Goal: Information Seeking & Learning: Learn about a topic

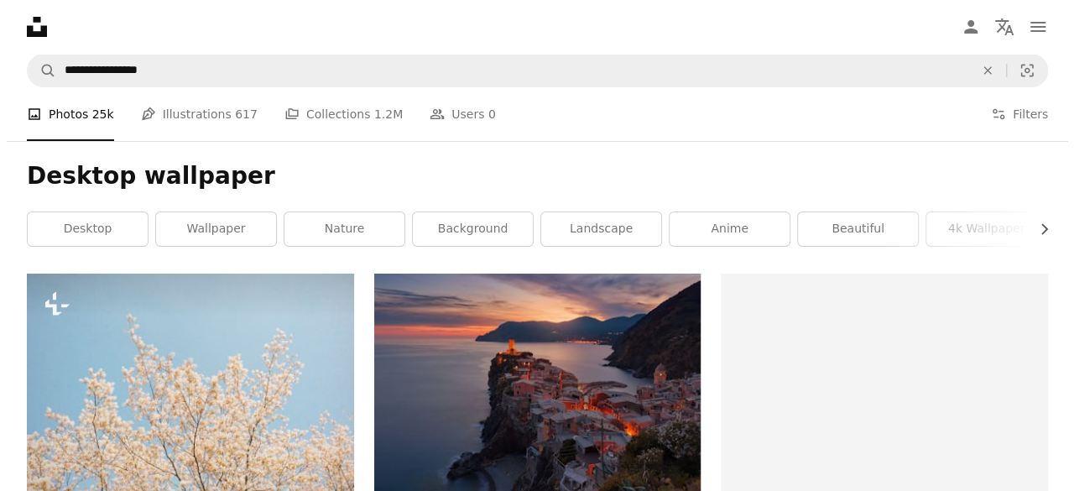
scroll to position [6747, 0]
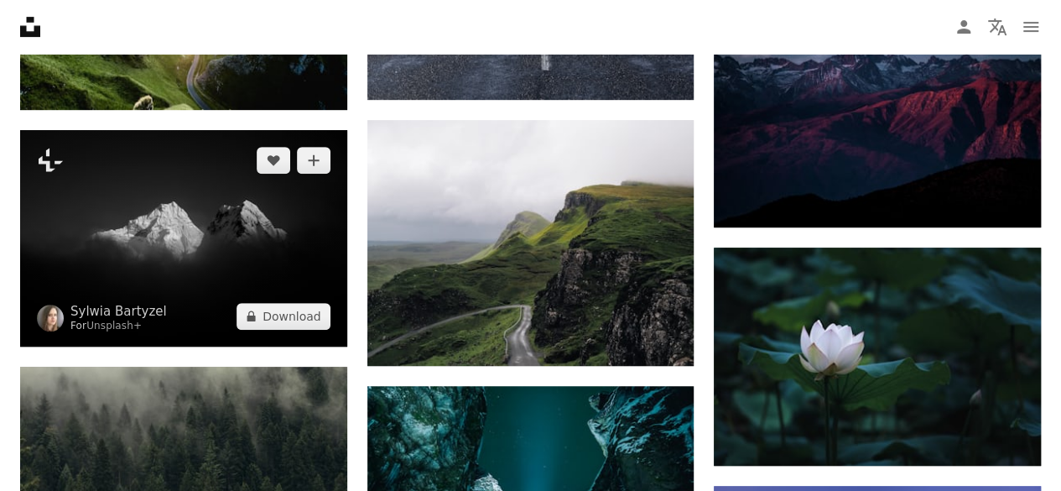
click at [190, 214] on img at bounding box center [183, 238] width 327 height 216
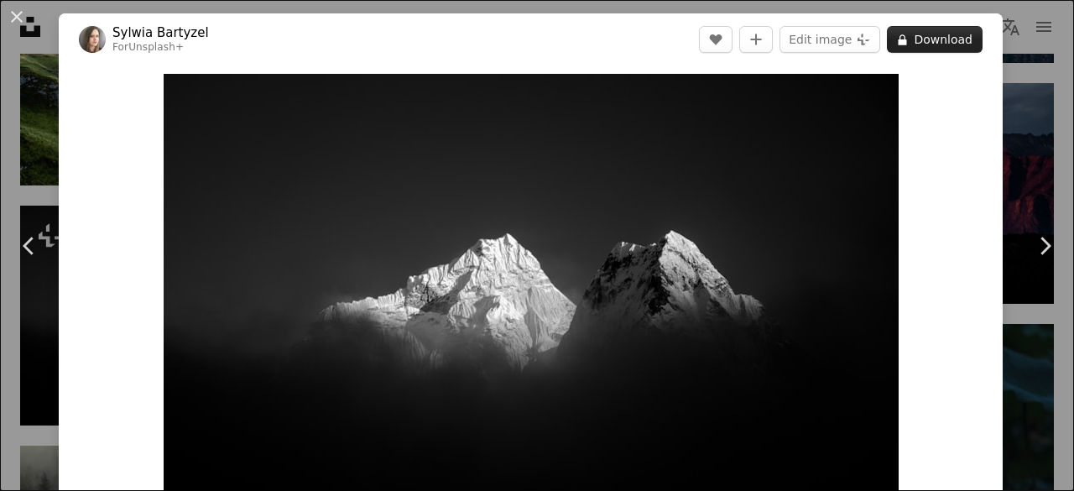
click at [941, 38] on button "A lock Download" at bounding box center [935, 39] width 96 height 27
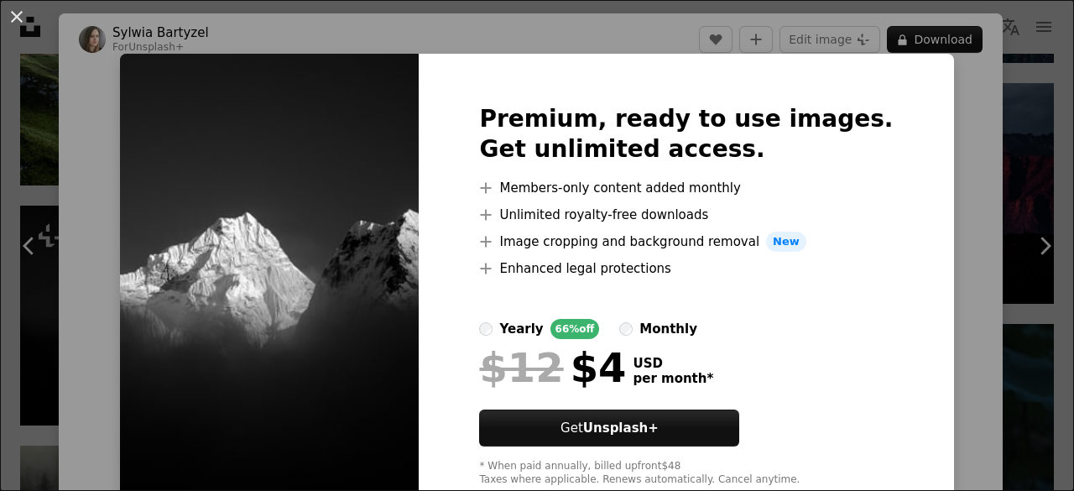
click at [972, 176] on div "An X shape Premium, ready to use images. Get unlimited access. A plus sign Memb…" at bounding box center [537, 245] width 1074 height 491
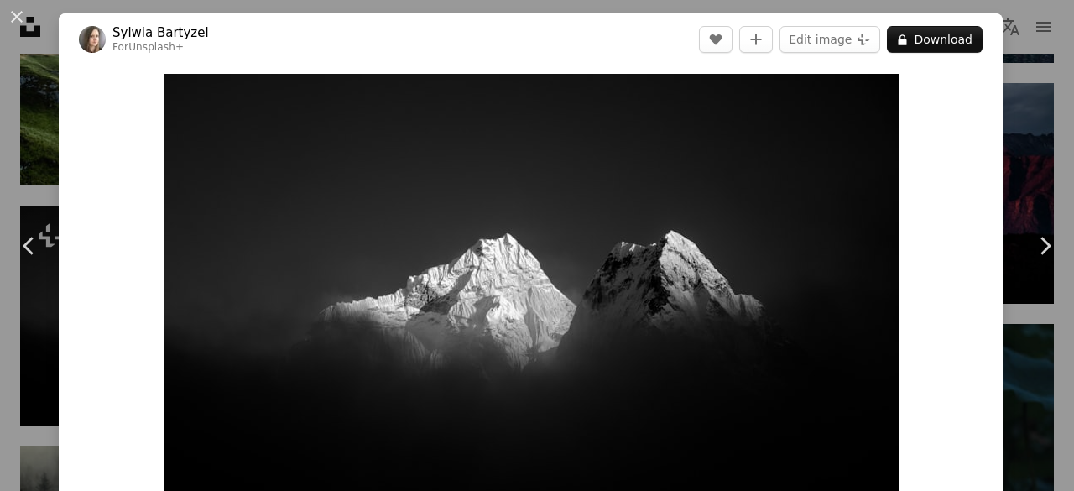
click at [1002, 142] on div "An X shape Chevron left Chevron right [PERSON_NAME] For Unsplash+ A heart A plu…" at bounding box center [537, 245] width 1074 height 491
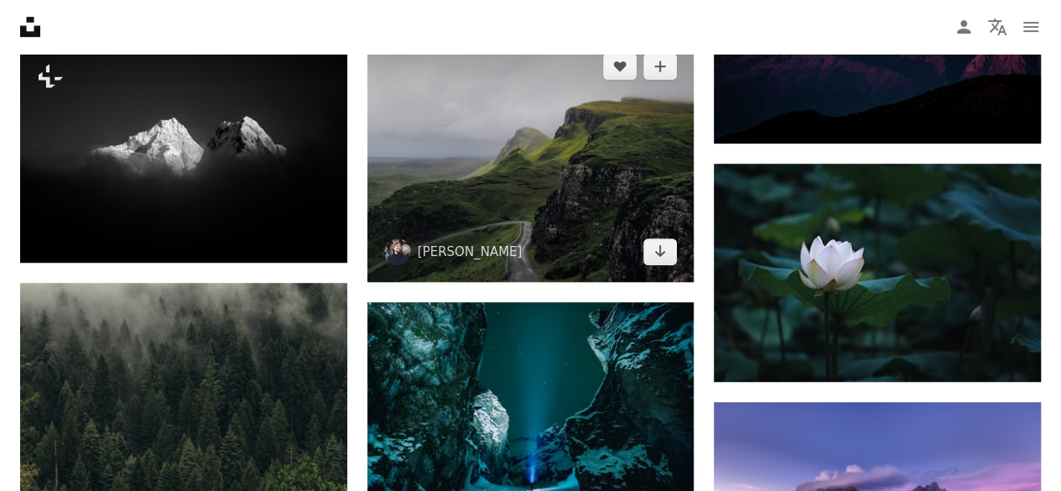
scroll to position [6747, 0]
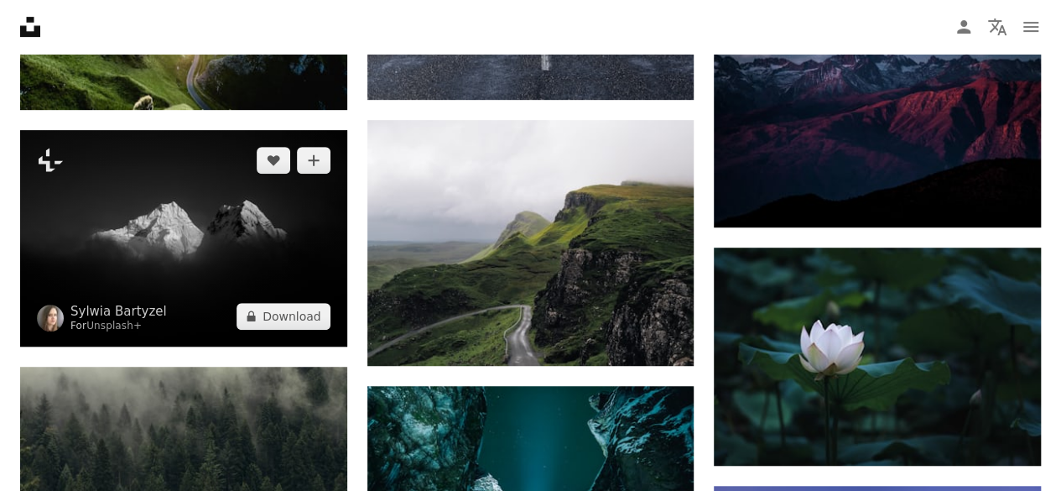
click at [195, 197] on img at bounding box center [183, 238] width 327 height 216
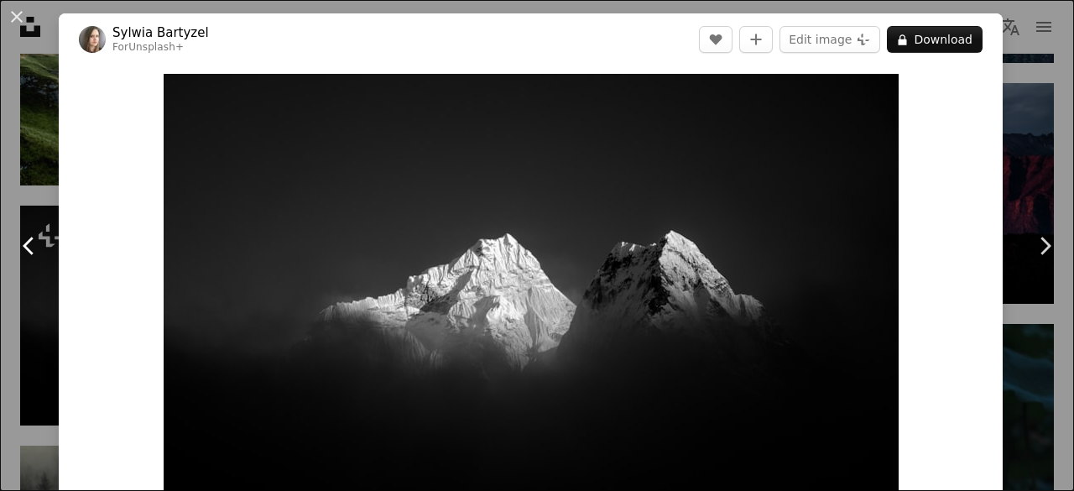
click at [0, 315] on link "Chevron left" at bounding box center [29, 245] width 59 height 161
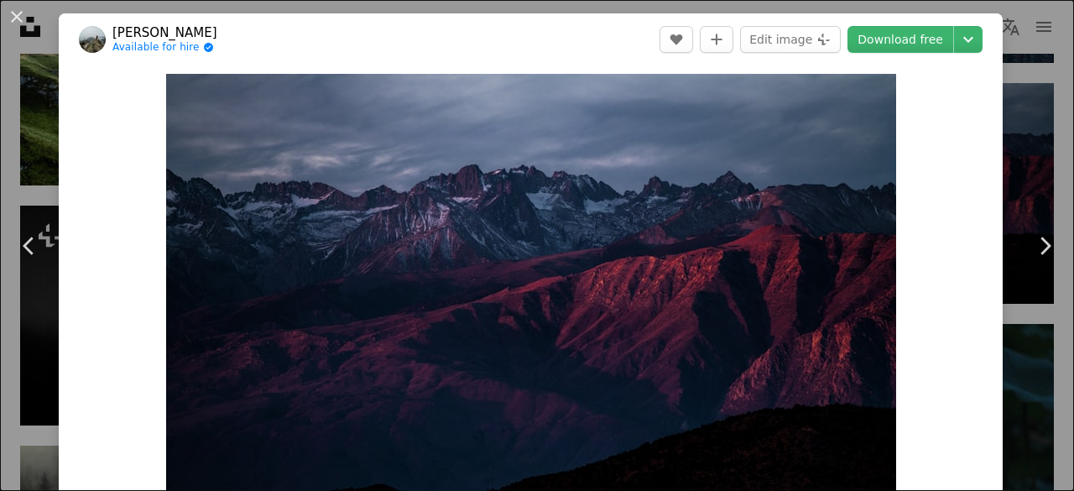
click at [23, 23] on button "An X shape" at bounding box center [17, 17] width 20 height 20
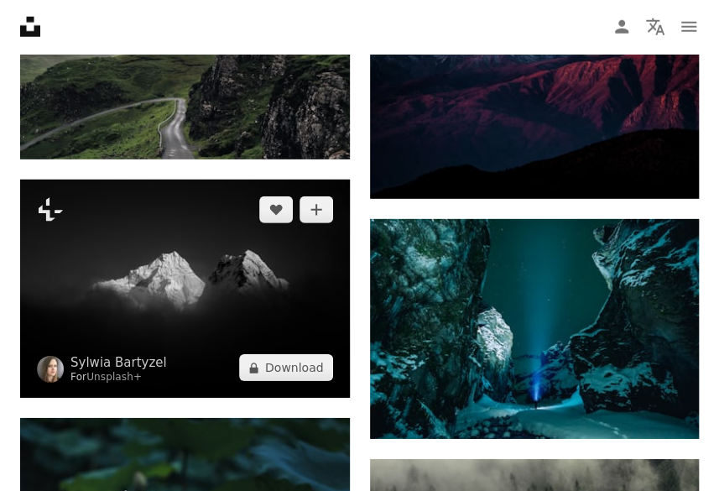
scroll to position [10266, 0]
